Goal: Information Seeking & Learning: Learn about a topic

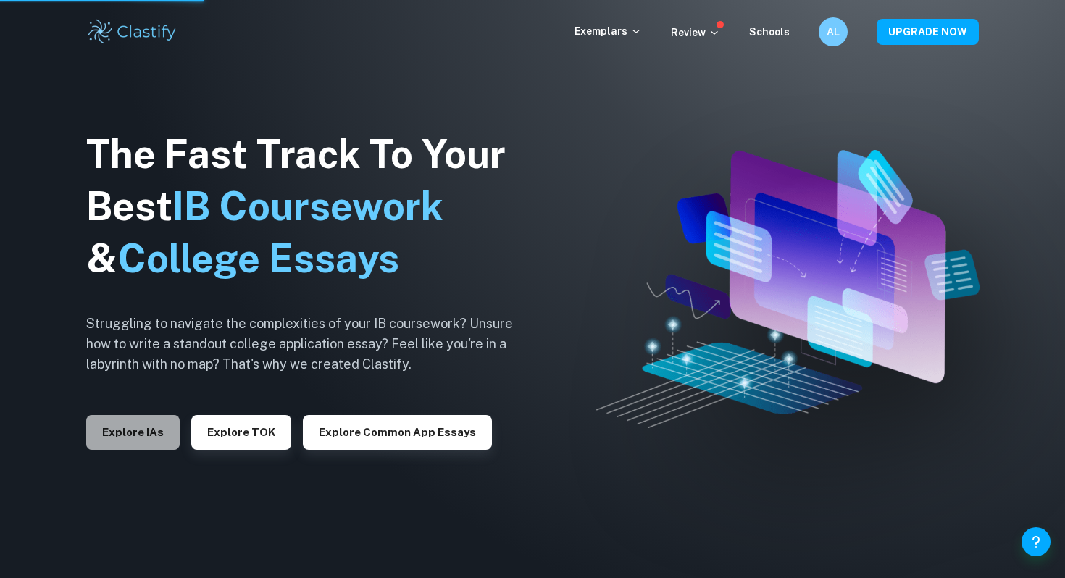
click at [132, 431] on button "Explore IAs" at bounding box center [132, 432] width 93 height 35
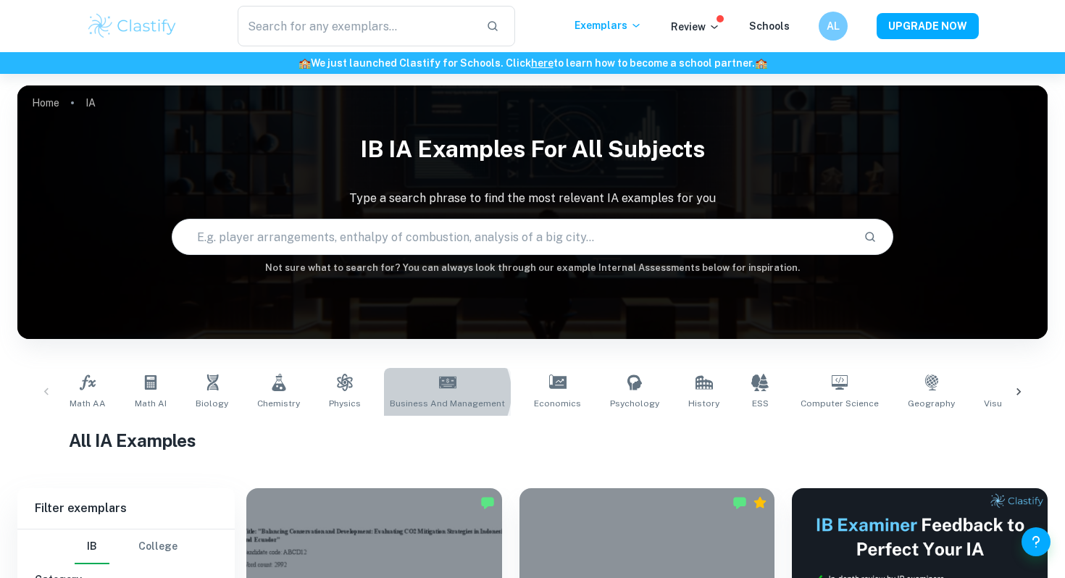
click at [436, 393] on link "Business and Management" at bounding box center [447, 392] width 127 height 48
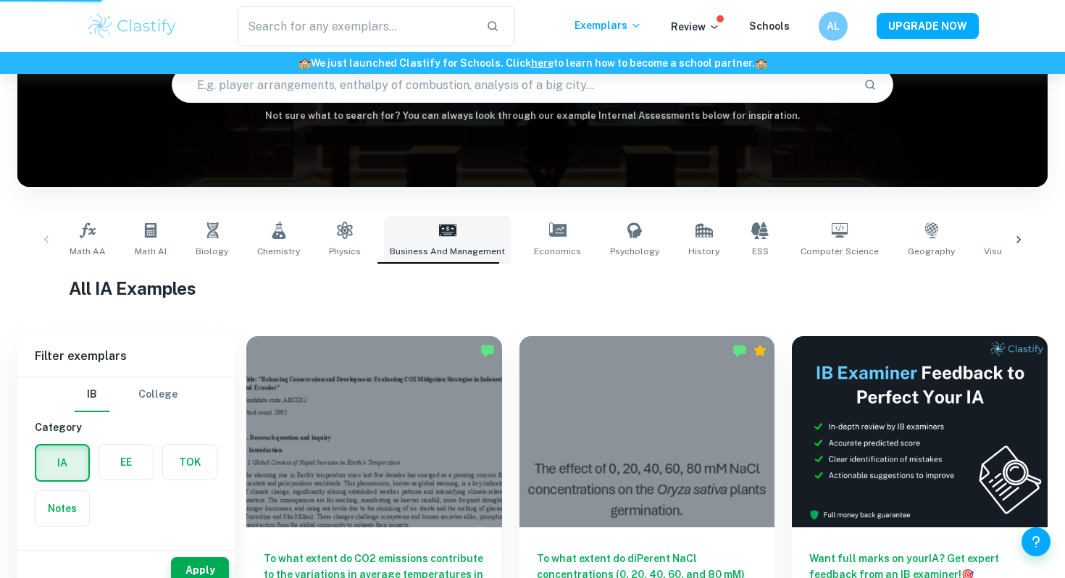
scroll to position [192, 0]
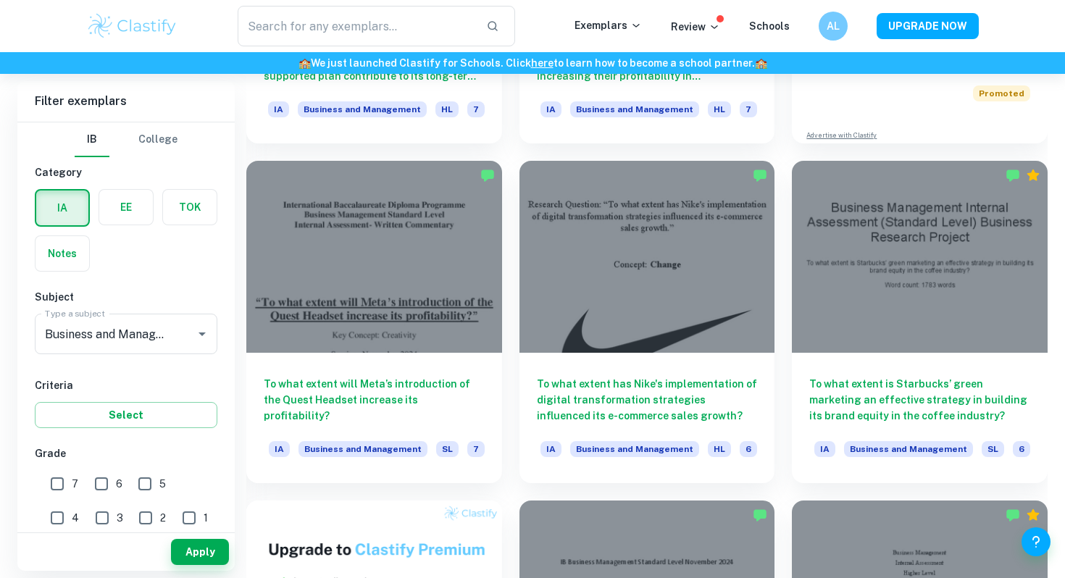
scroll to position [671, 0]
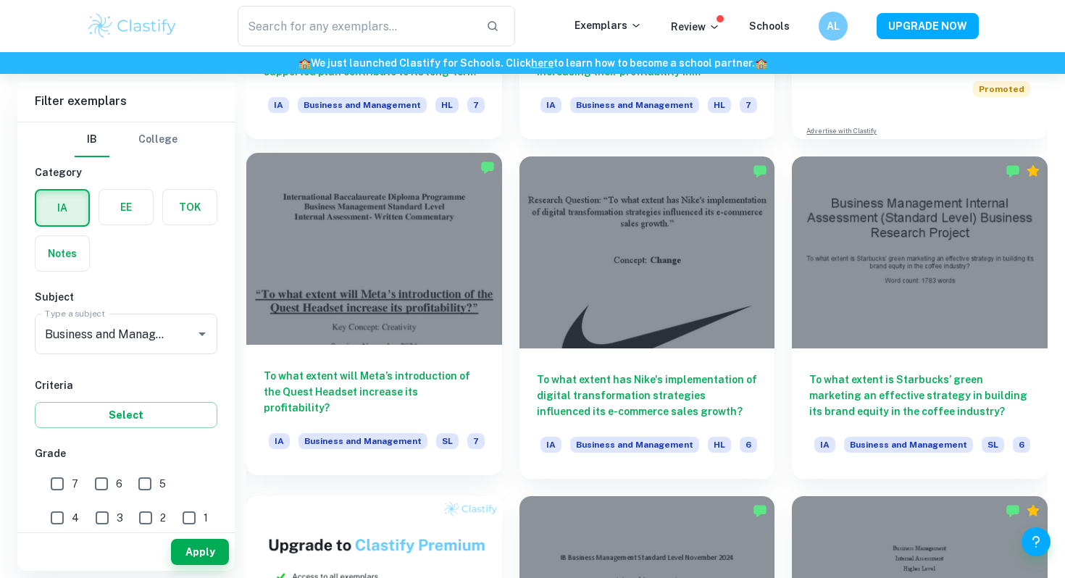
click at [381, 408] on h6 "To what extent will Meta’s introduction of the Quest Headset increase its profi…" at bounding box center [374, 392] width 221 height 48
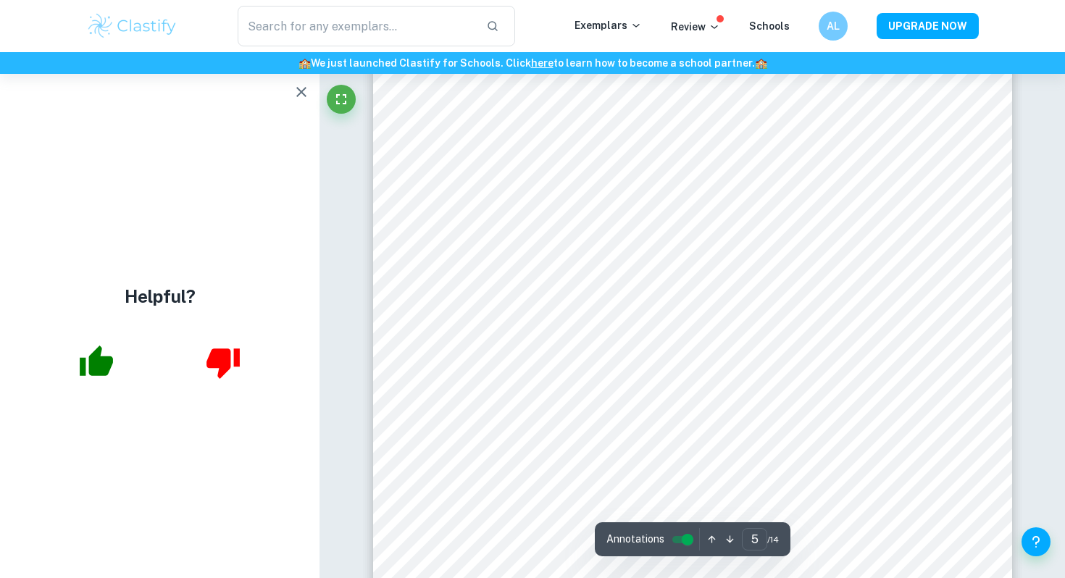
scroll to position [3894, 0]
click at [304, 91] on icon "button" at bounding box center [301, 91] width 17 height 17
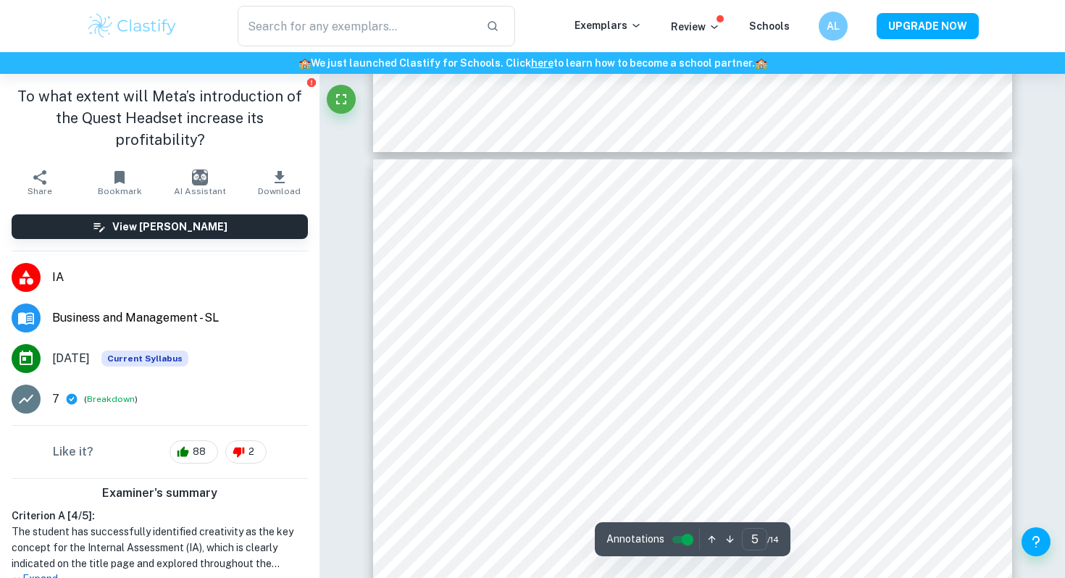
type input "4"
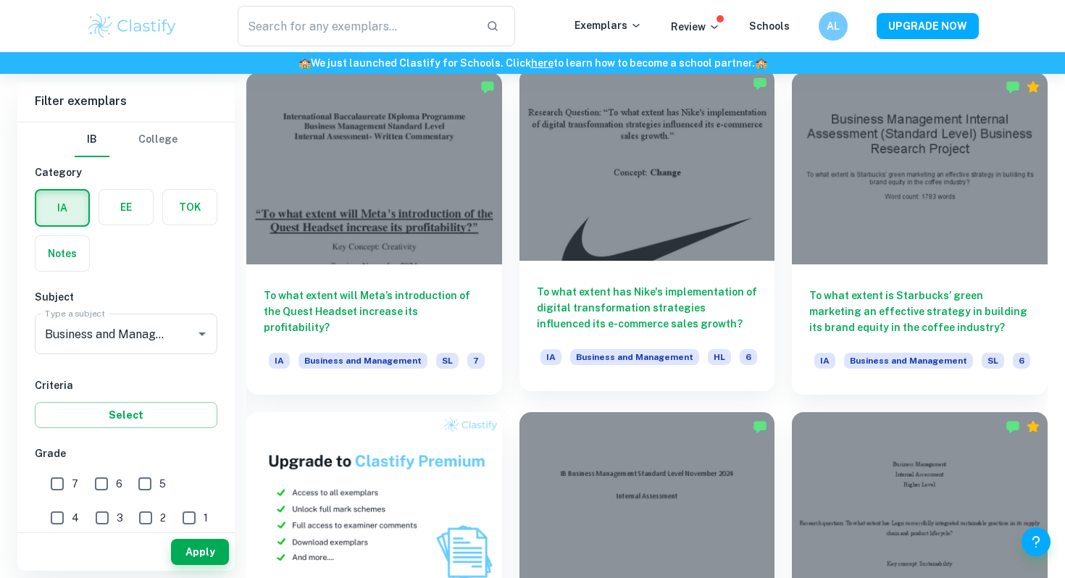
scroll to position [756, 0]
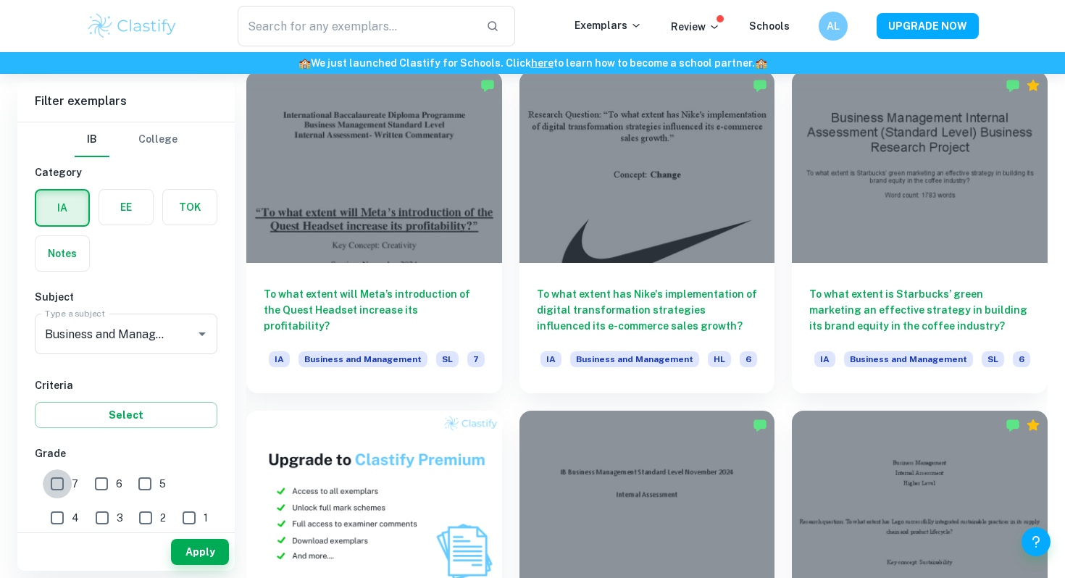
click at [55, 480] on input "7" at bounding box center [57, 483] width 29 height 29
checkbox input "true"
click at [190, 549] on button "Apply" at bounding box center [200, 552] width 58 height 26
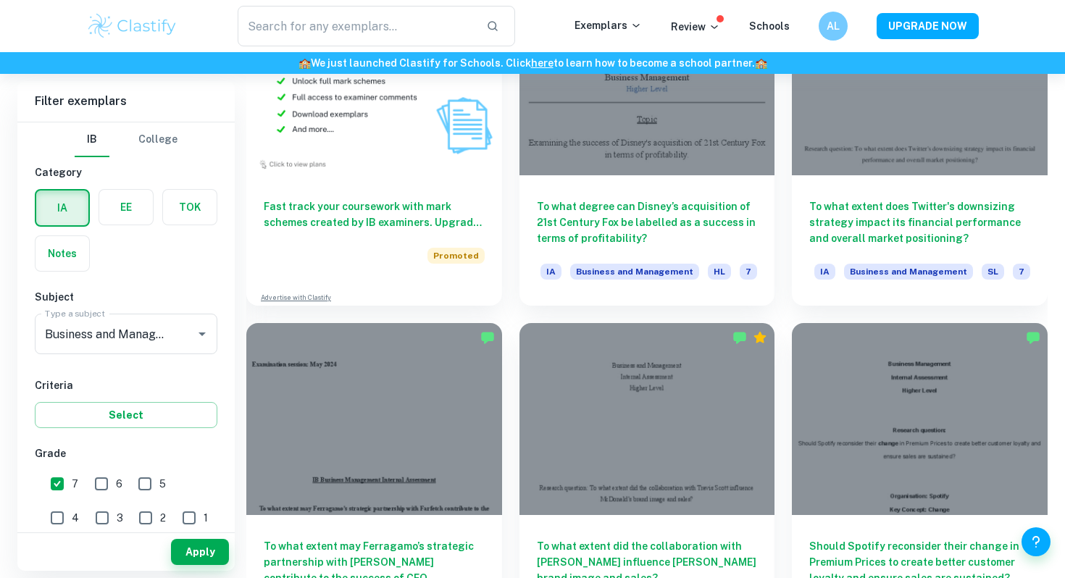
scroll to position [1326, 0]
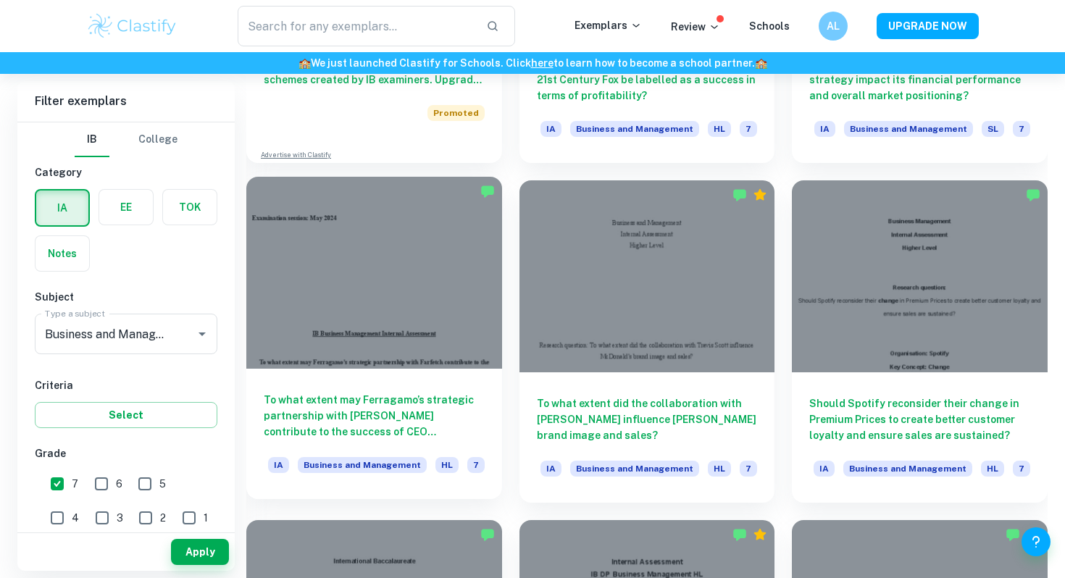
click at [451, 416] on h6 "To what extent may Ferragamo’s strategic partnership with [PERSON_NAME] contrib…" at bounding box center [374, 416] width 221 height 48
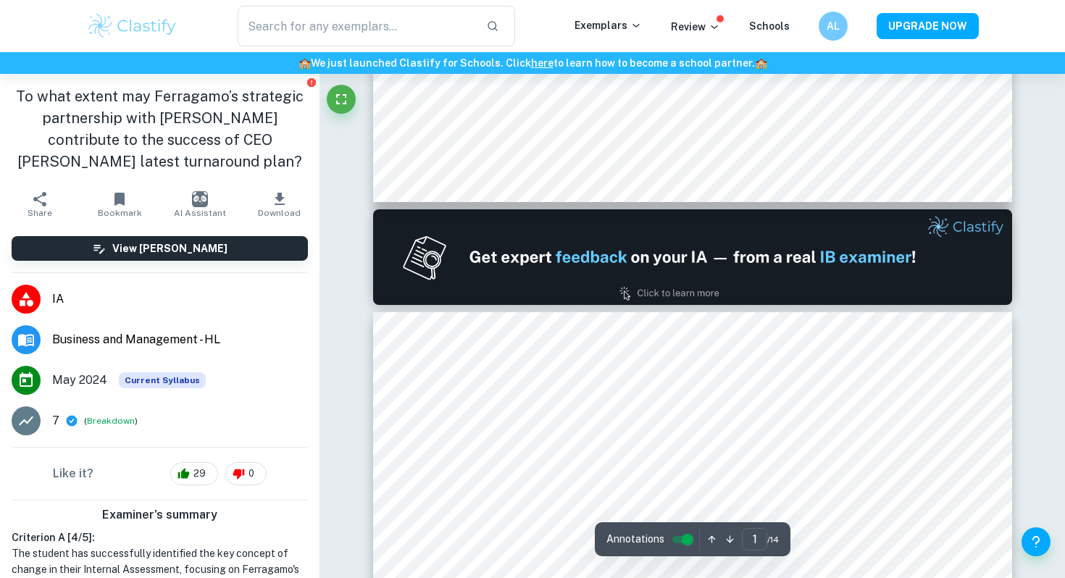
type input "2"
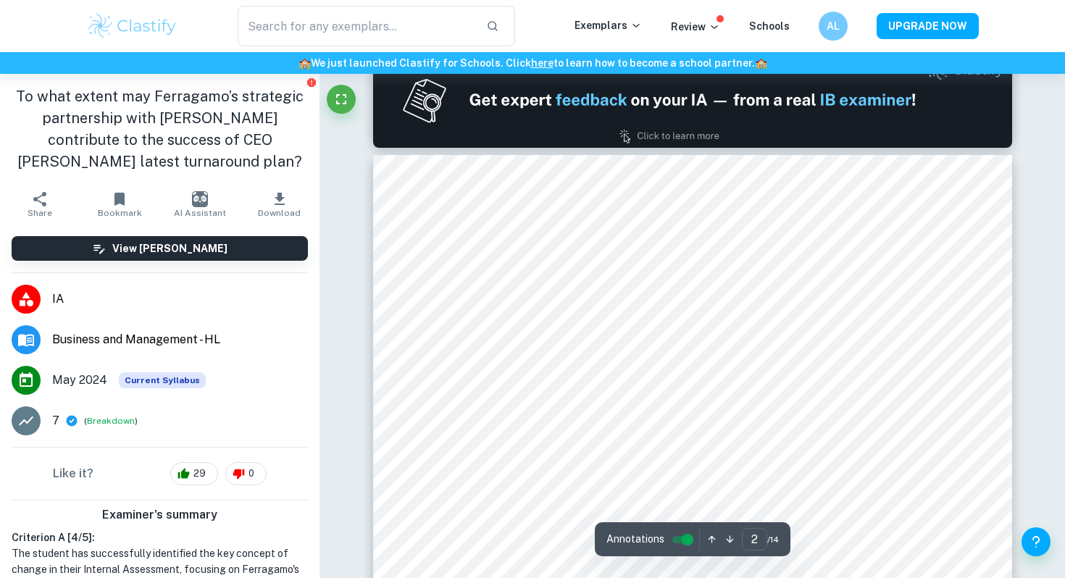
scroll to position [871, 0]
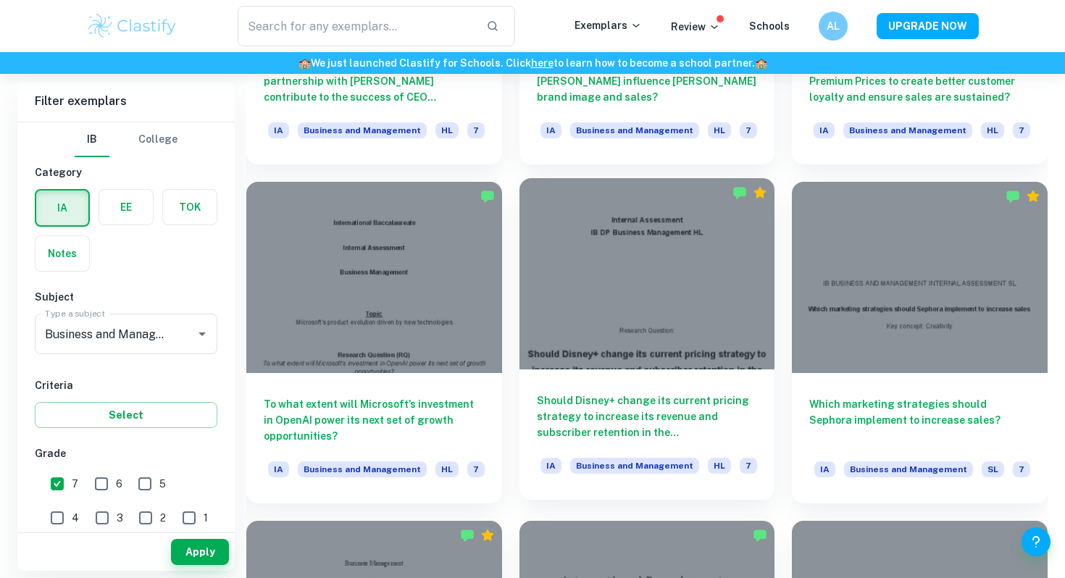
scroll to position [1737, 0]
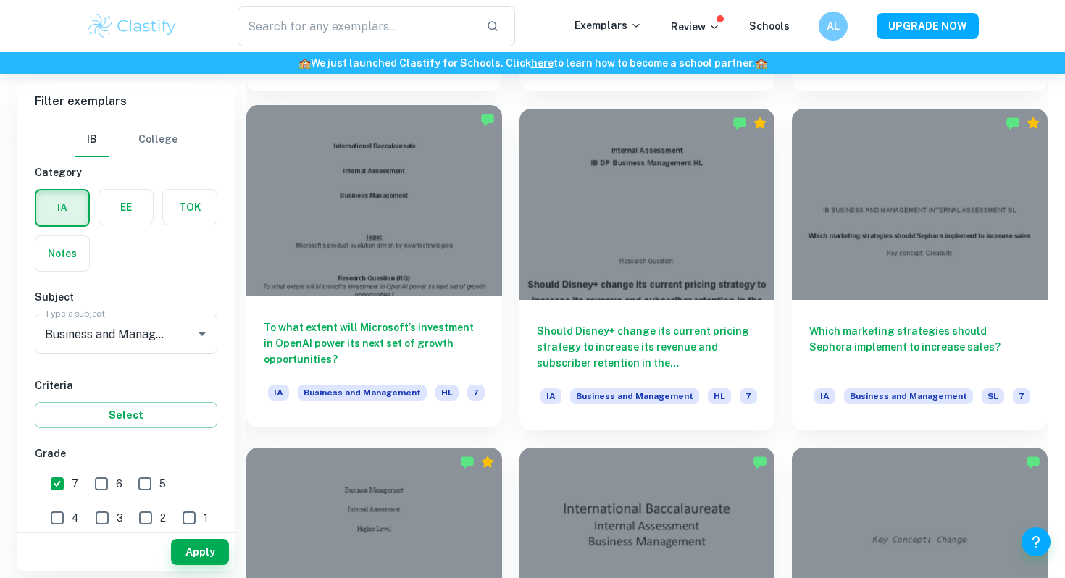
click at [474, 322] on h6 "To what extent will Microsoft’s investment in OpenAI power its next set of grow…" at bounding box center [374, 343] width 221 height 48
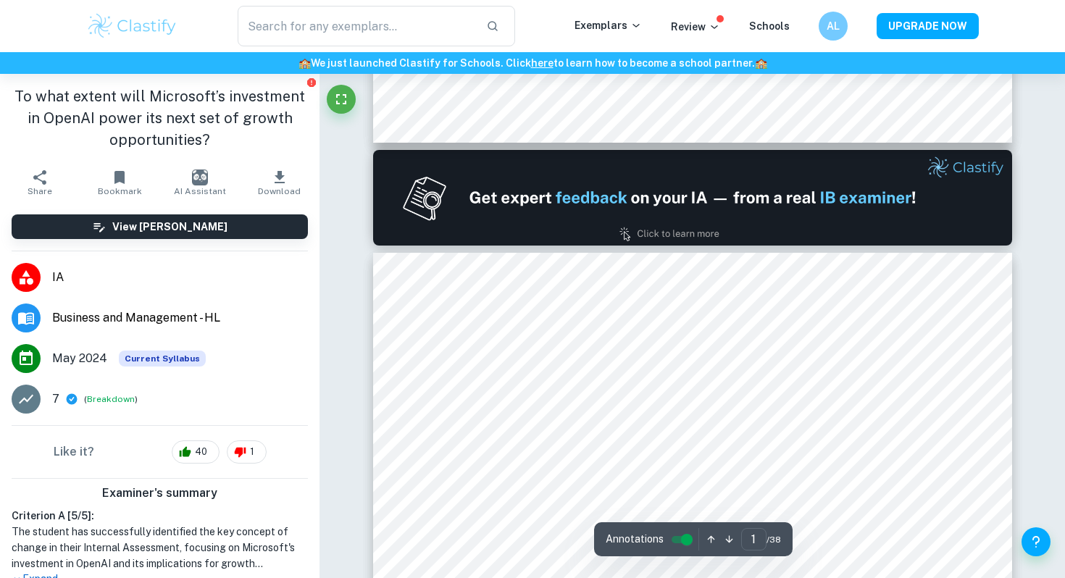
type input "2"
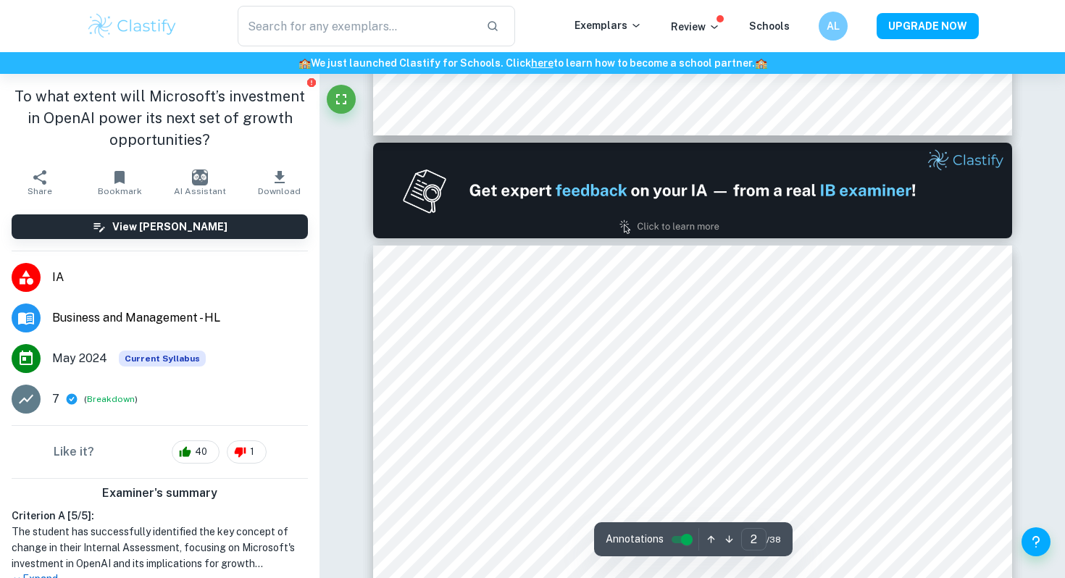
scroll to position [1057, 0]
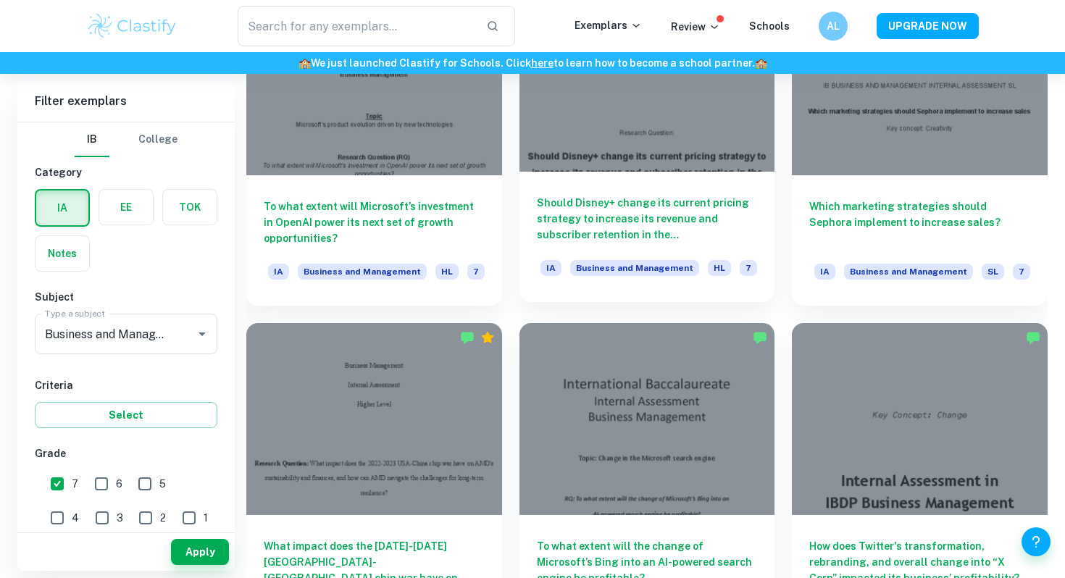
scroll to position [1885, 0]
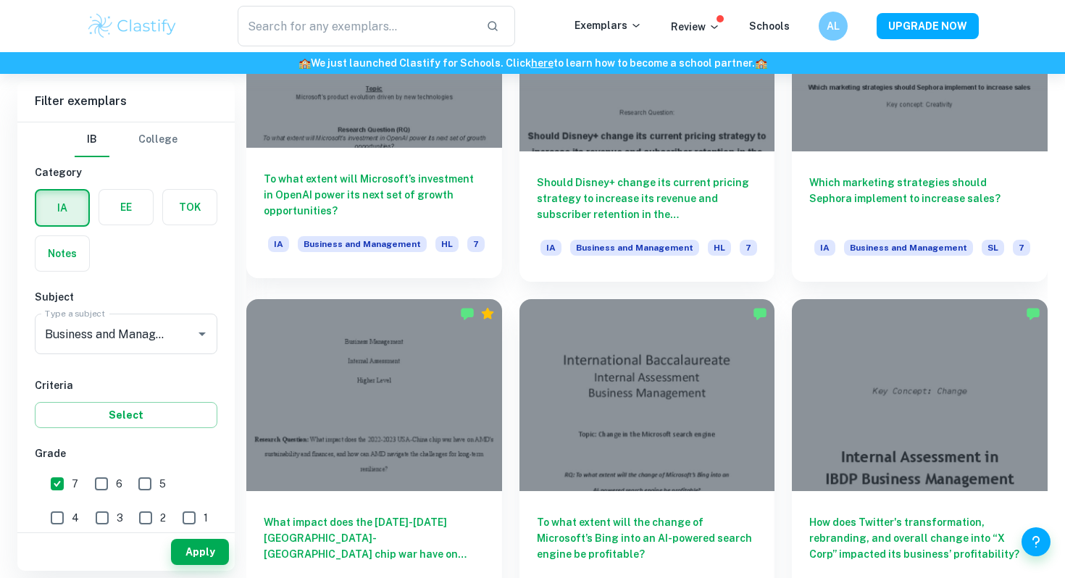
click at [432, 211] on h6 "To what extent will Microsoft’s investment in OpenAI power its next set of grow…" at bounding box center [374, 195] width 221 height 48
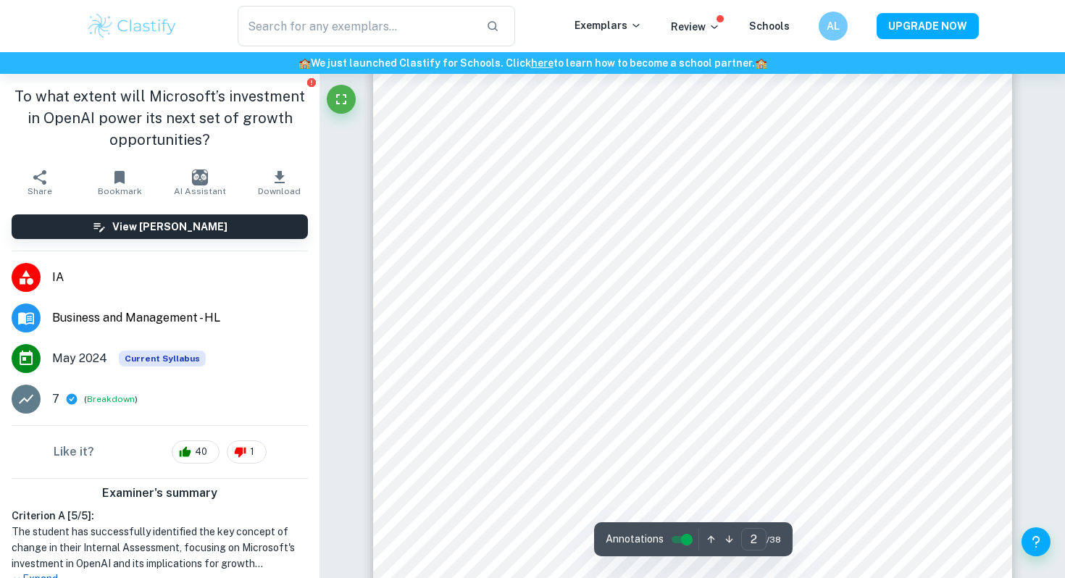
scroll to position [1136, 0]
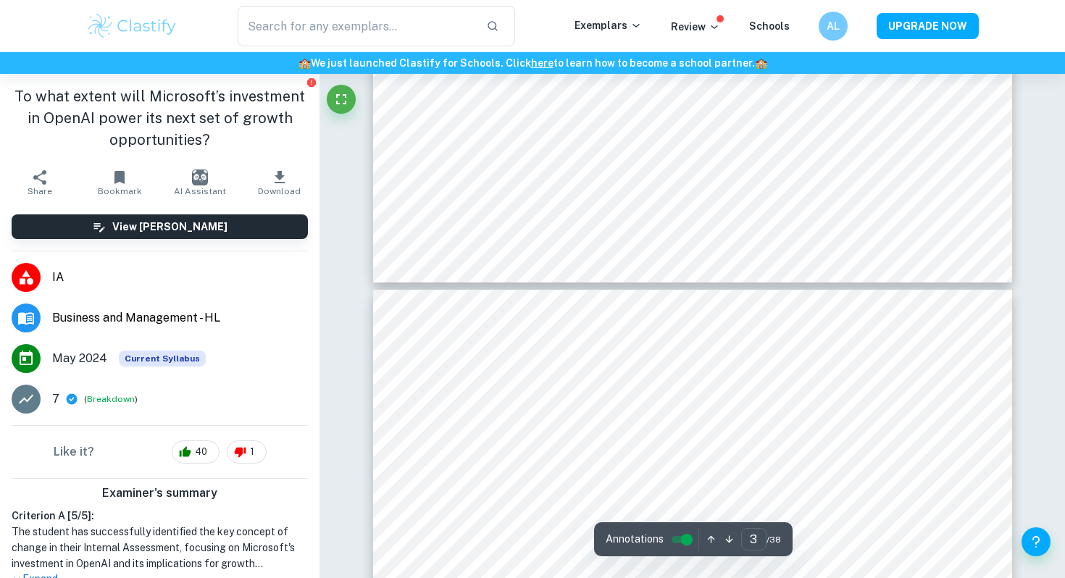
type input "4"
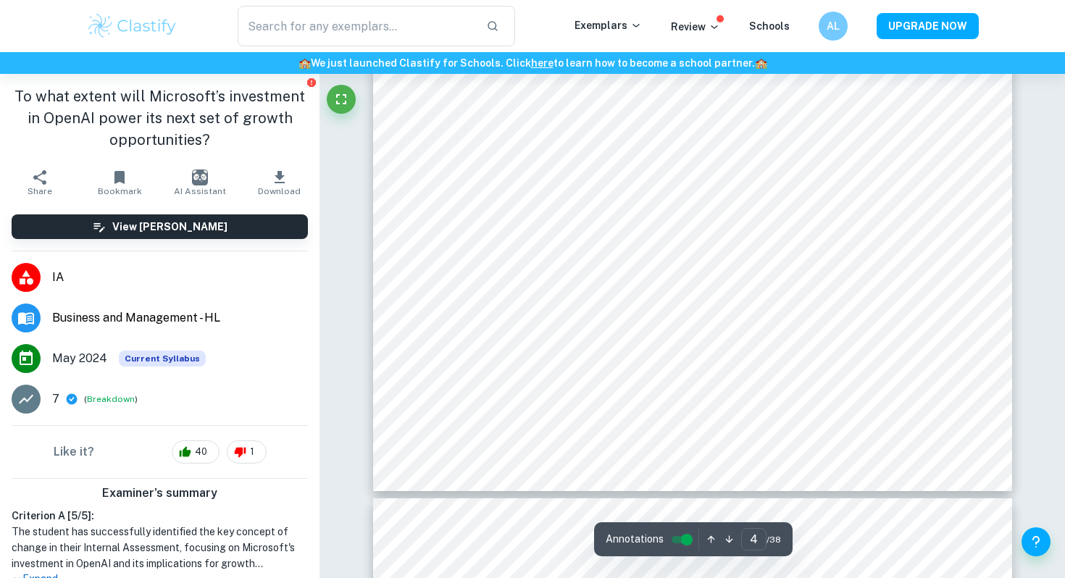
scroll to position [3157, 0]
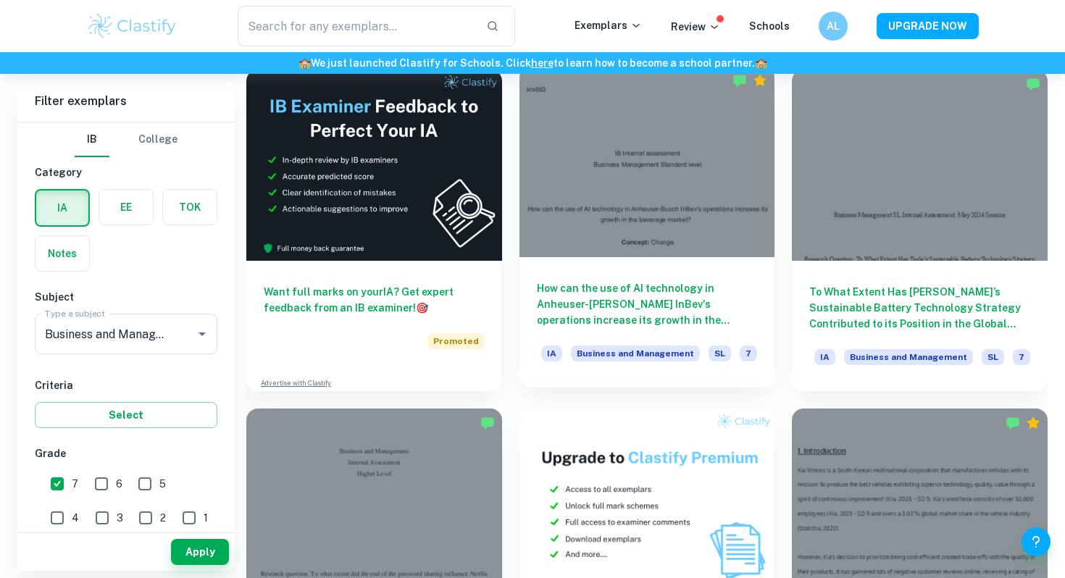
scroll to position [2453, 0]
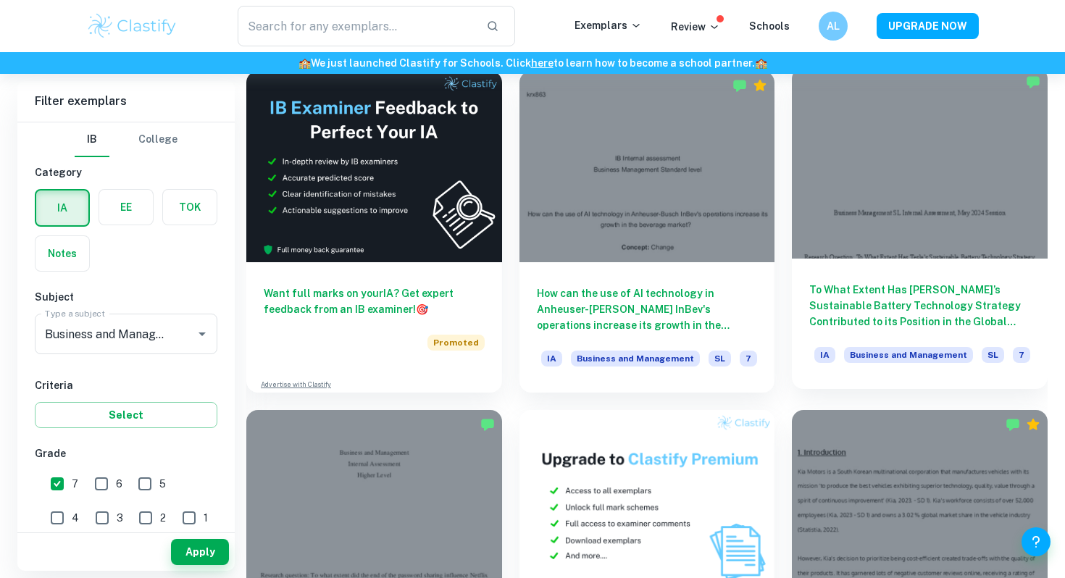
click at [889, 337] on div "To What Extent Has [PERSON_NAME]’s Sustainable Battery Technology Strategy Cont…" at bounding box center [920, 324] width 256 height 130
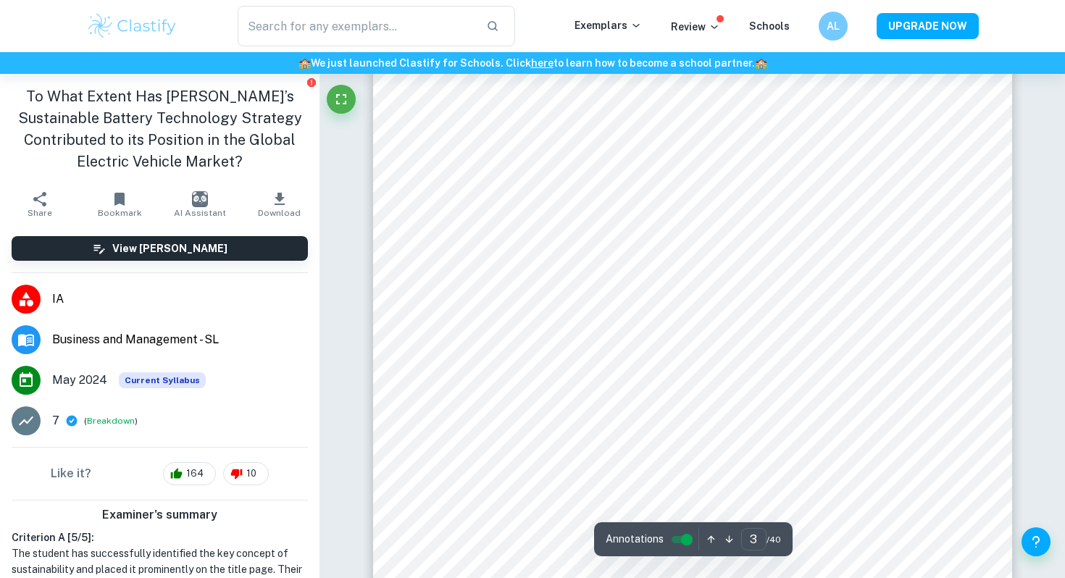
scroll to position [2309, 0]
type input "5"
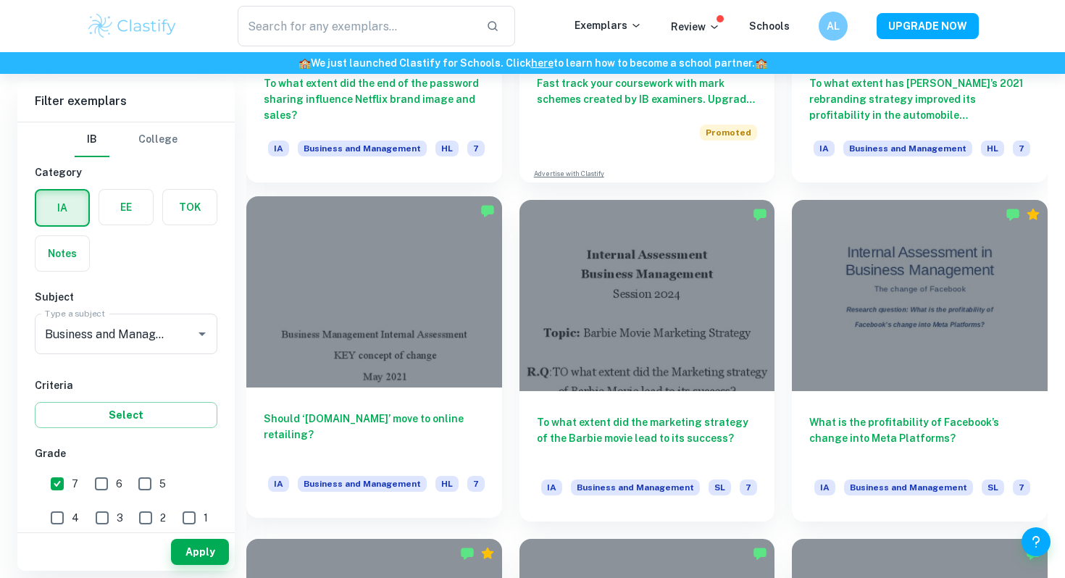
scroll to position [3018, 0]
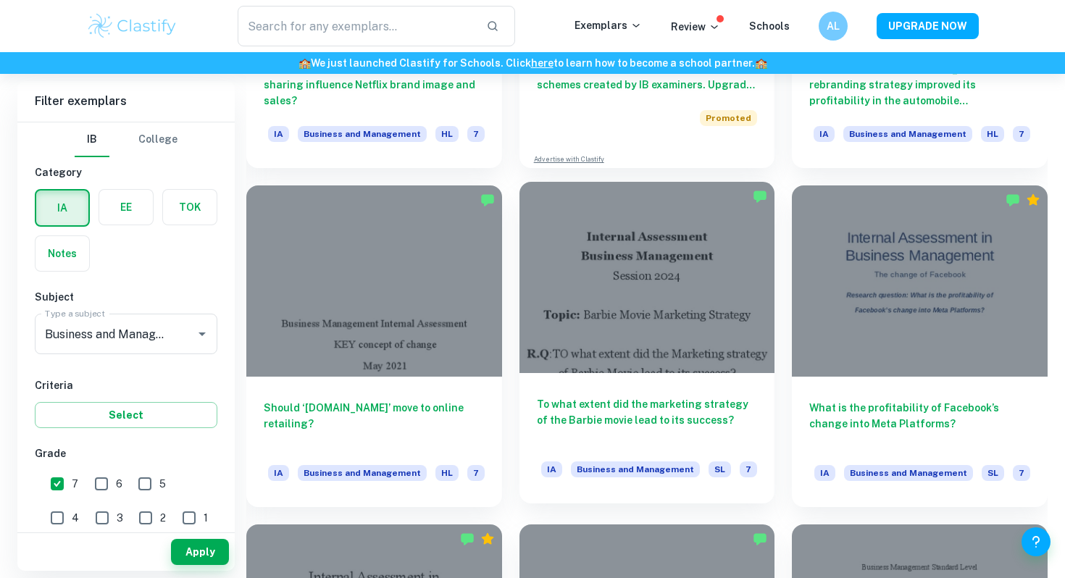
click at [553, 400] on h6 "To what extent did the marketing strategy of the Barbie movie lead to its succe…" at bounding box center [647, 420] width 221 height 48
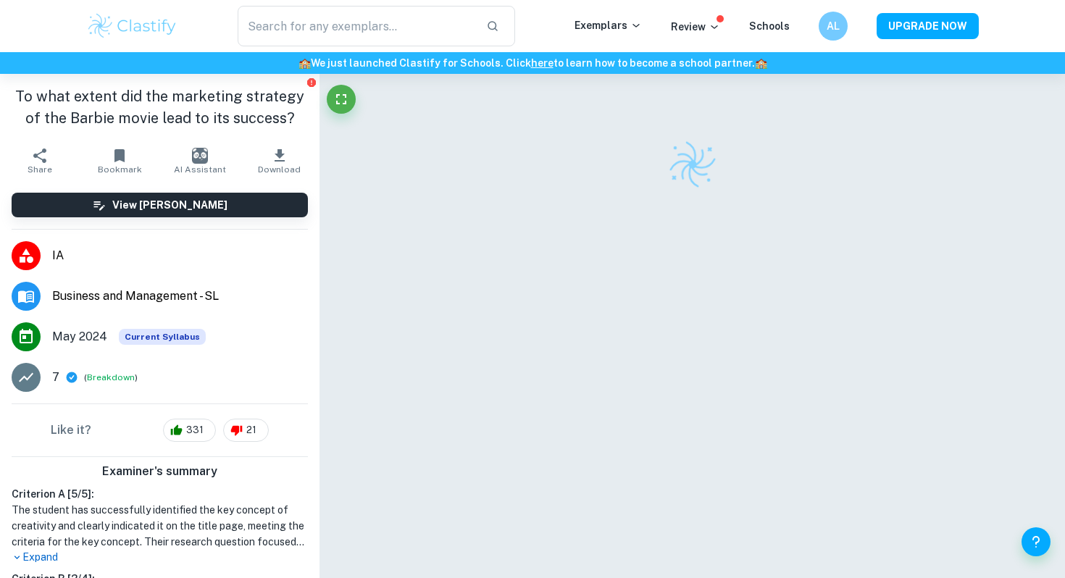
scroll to position [8, 0]
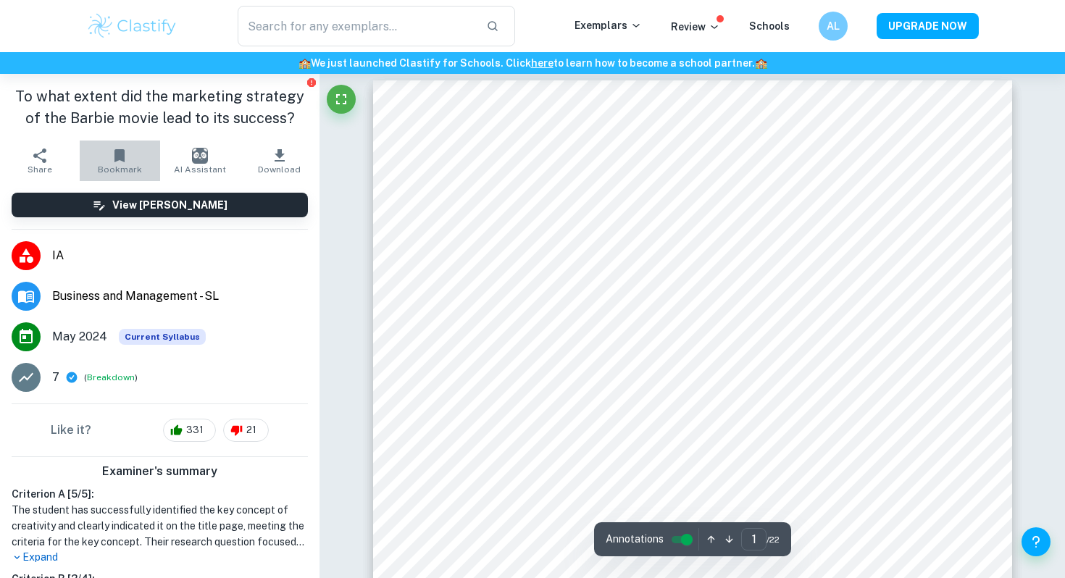
click at [119, 156] on icon "button" at bounding box center [119, 155] width 10 height 13
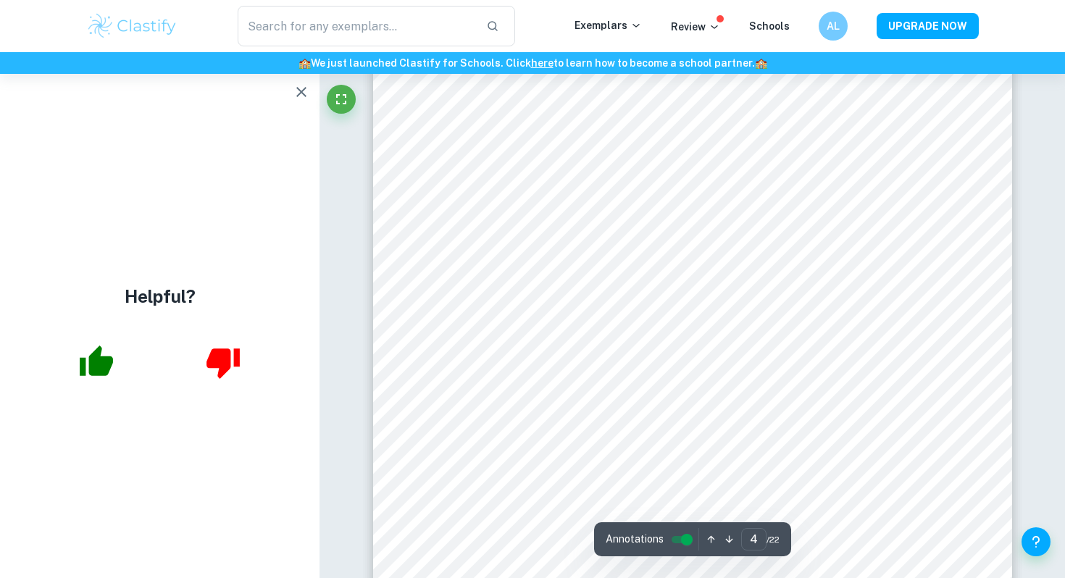
scroll to position [2949, 0]
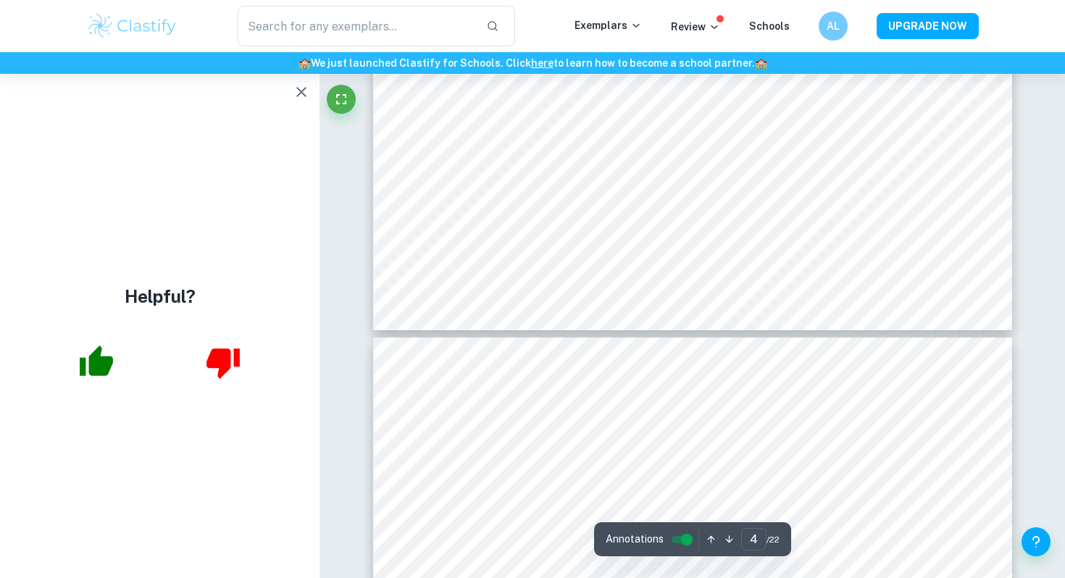
type input "5"
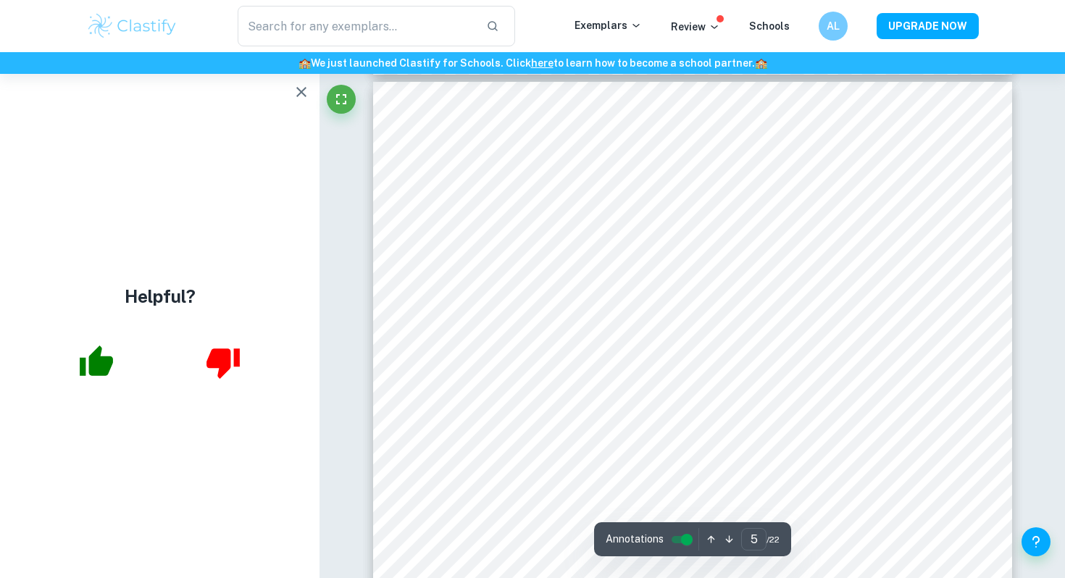
scroll to position [3550, 0]
click at [298, 83] on icon "button" at bounding box center [301, 91] width 17 height 17
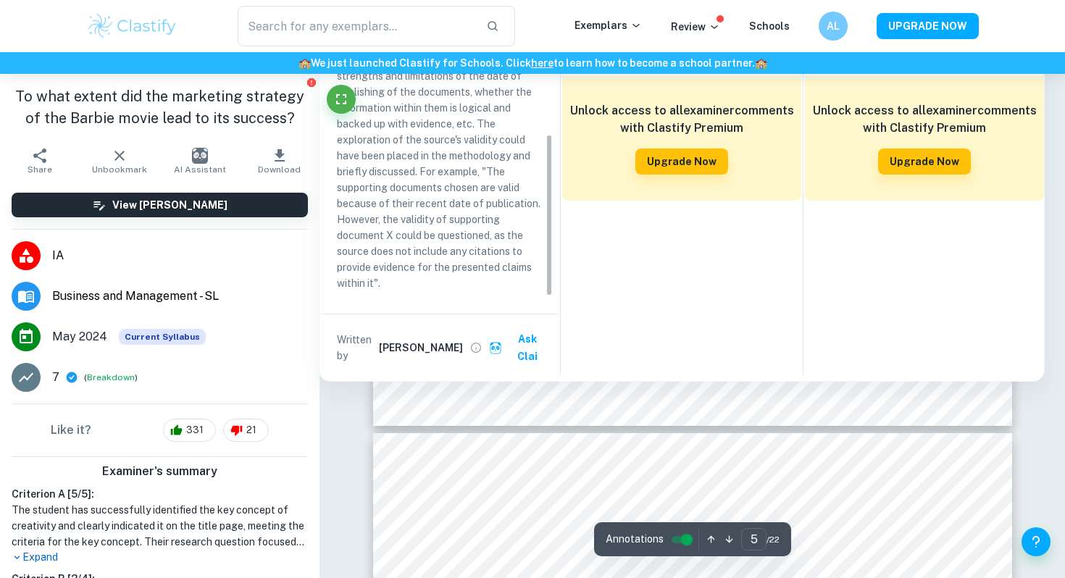
scroll to position [4034, 0]
